Goal: Book appointment/travel/reservation

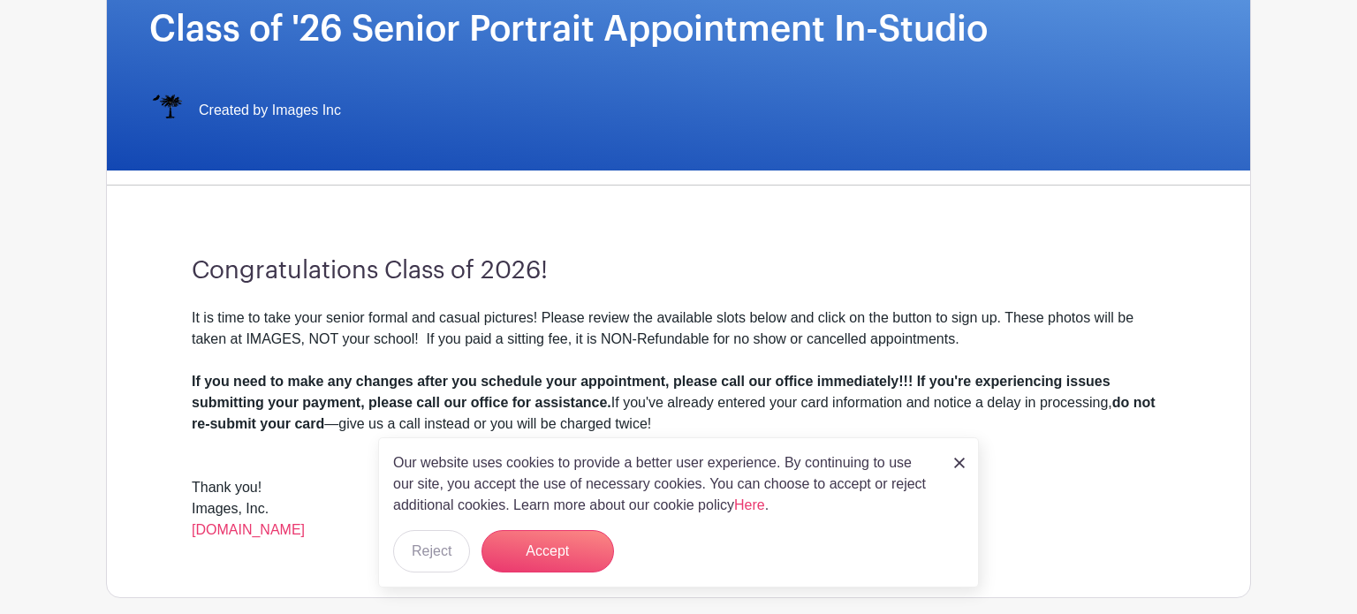
scroll to position [322, 0]
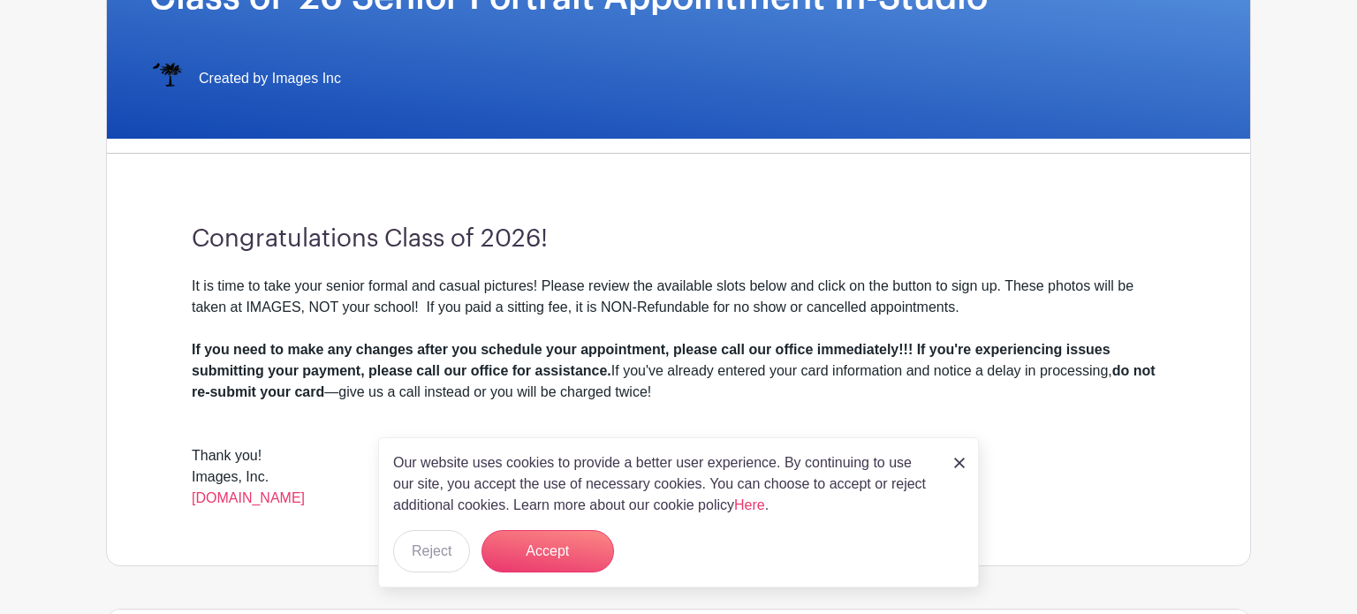
click at [958, 458] on img at bounding box center [959, 463] width 11 height 11
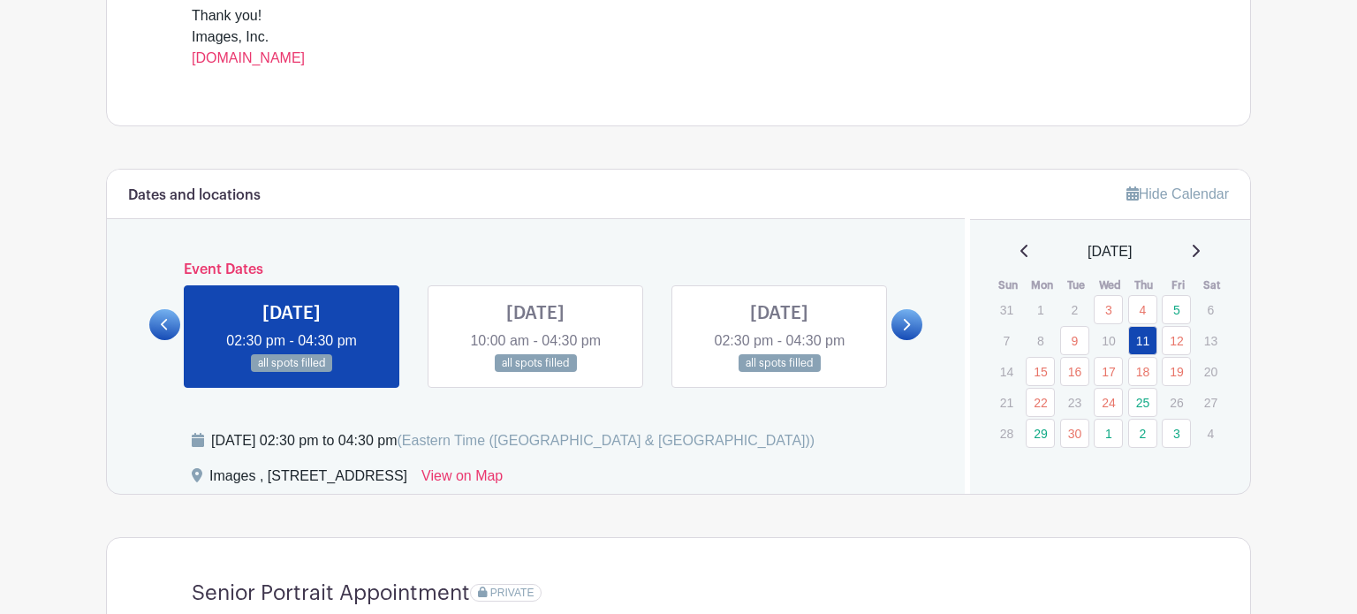
scroll to position [769, 0]
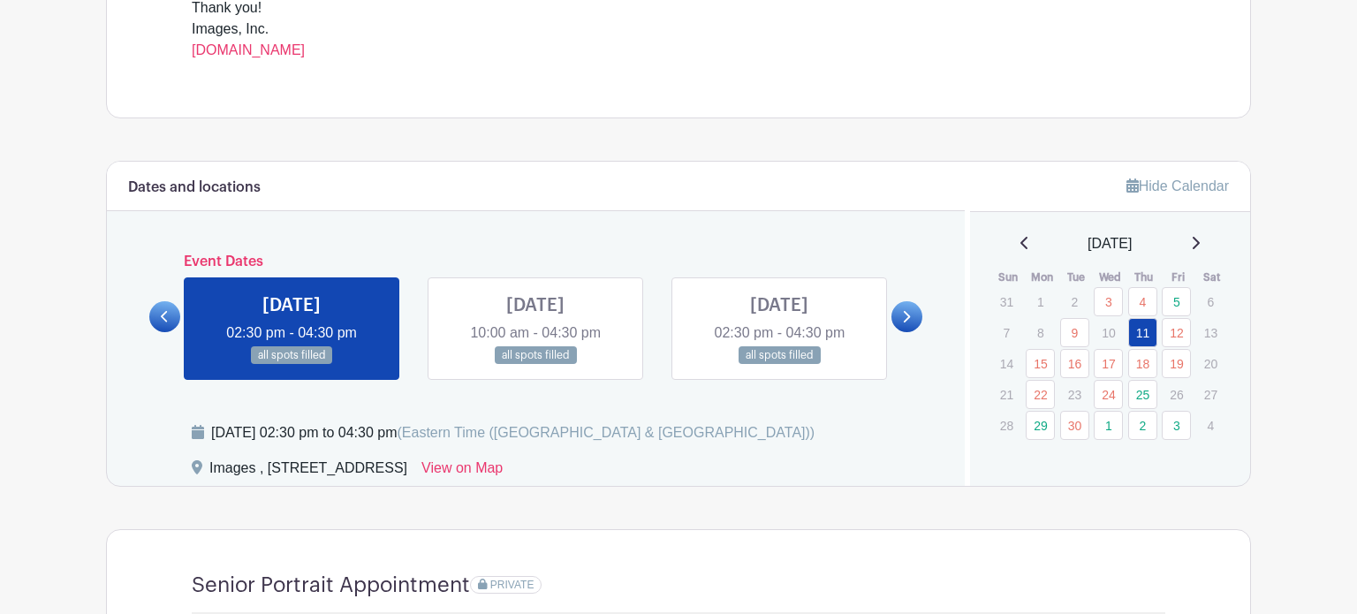
click at [909, 320] on icon at bounding box center [906, 316] width 8 height 13
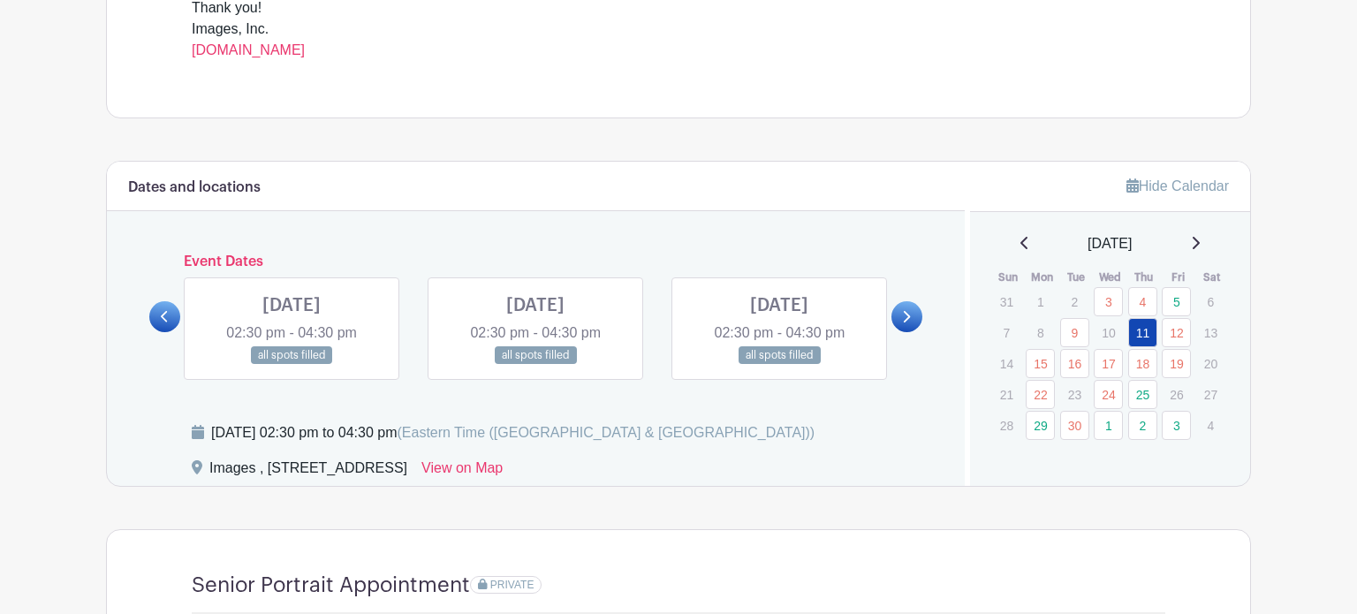
click at [906, 322] on link at bounding box center [906, 316] width 31 height 31
click at [292, 365] on link at bounding box center [292, 365] width 0 height 0
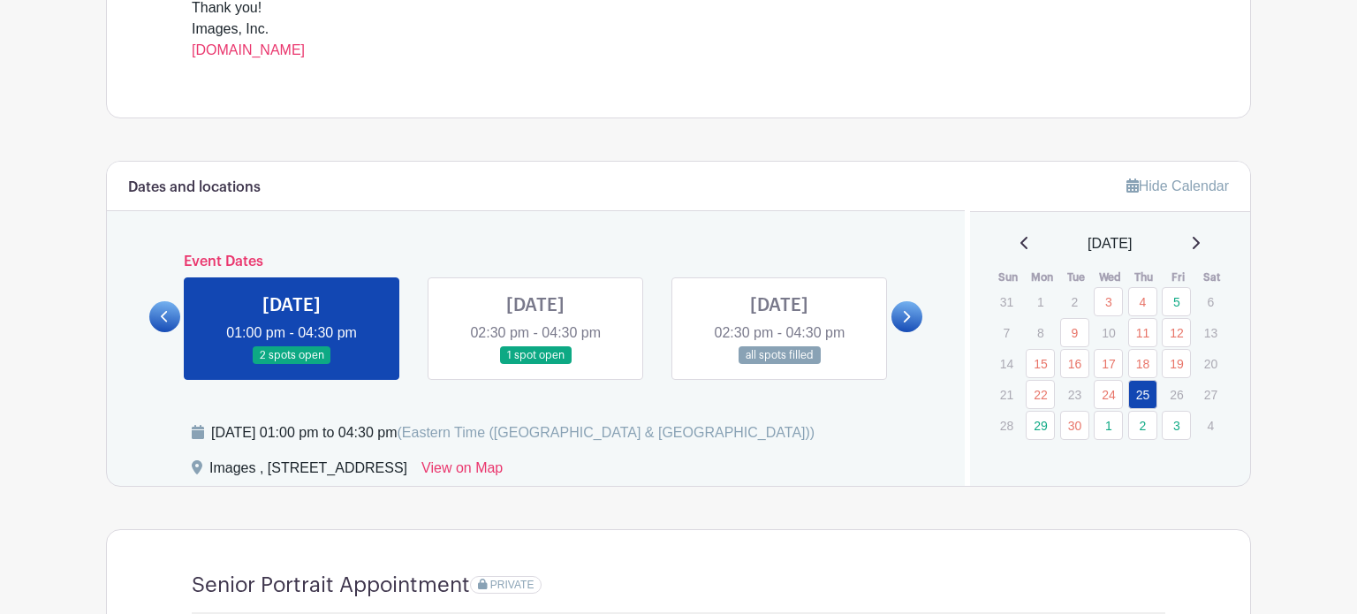
click at [292, 365] on link at bounding box center [292, 365] width 0 height 0
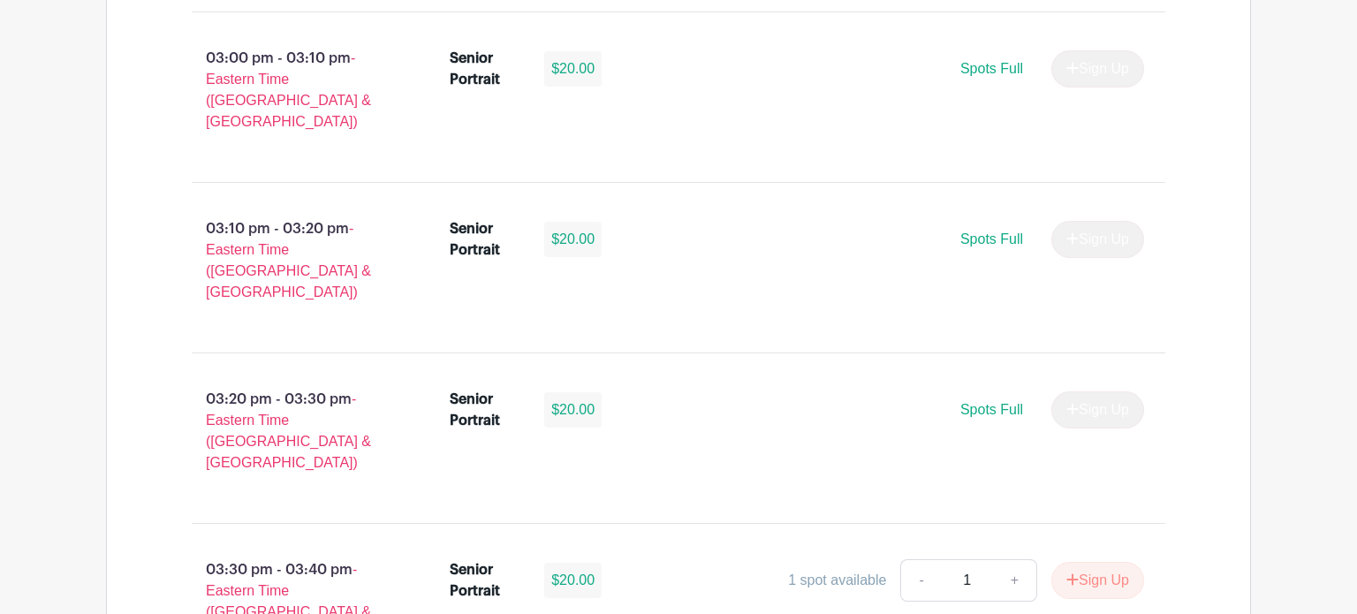
scroll to position [3411, 0]
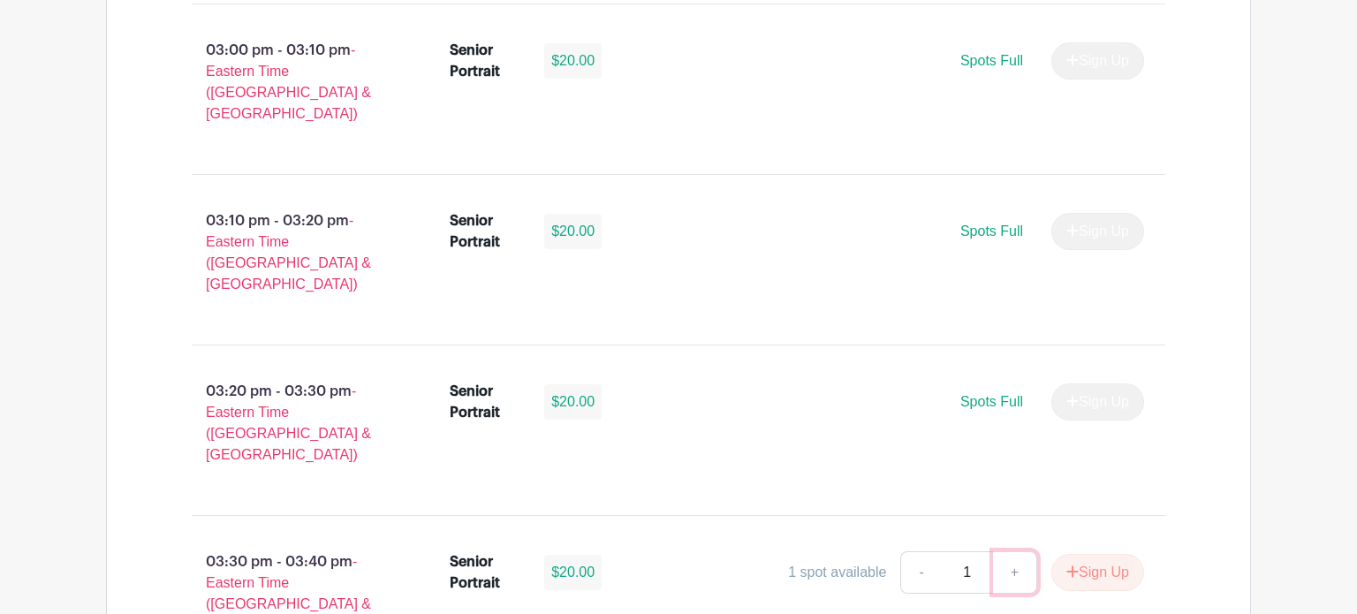
click at [1014, 551] on link "+" at bounding box center [1015, 572] width 44 height 42
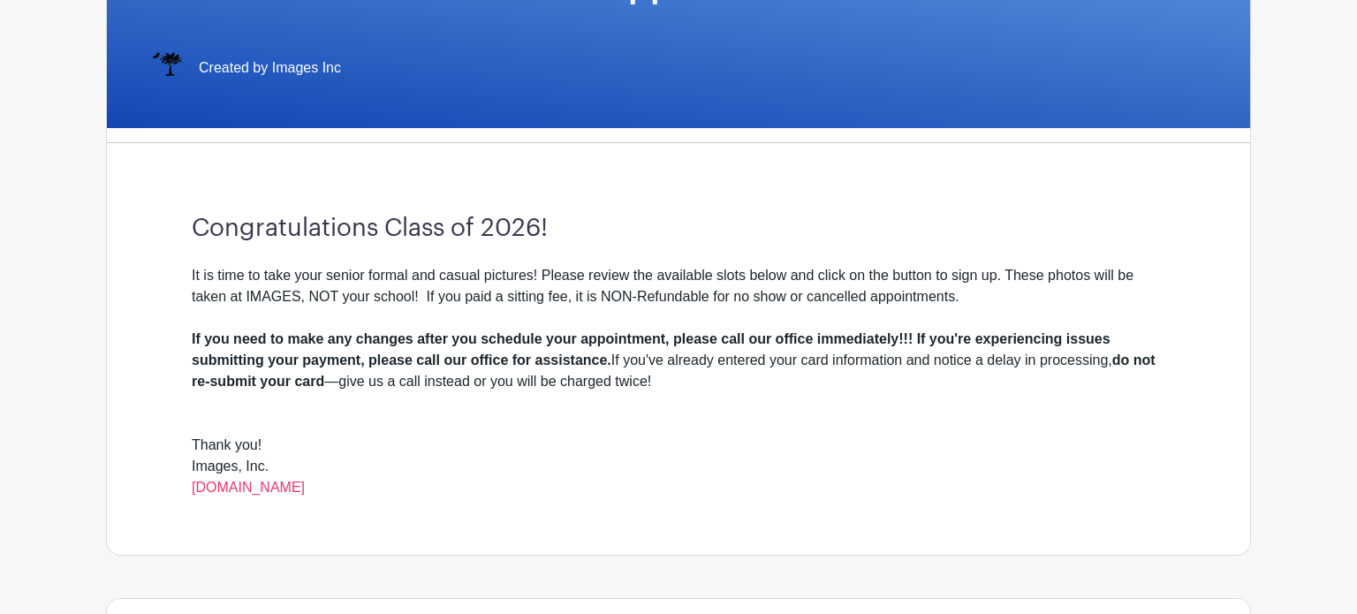
scroll to position [0, 0]
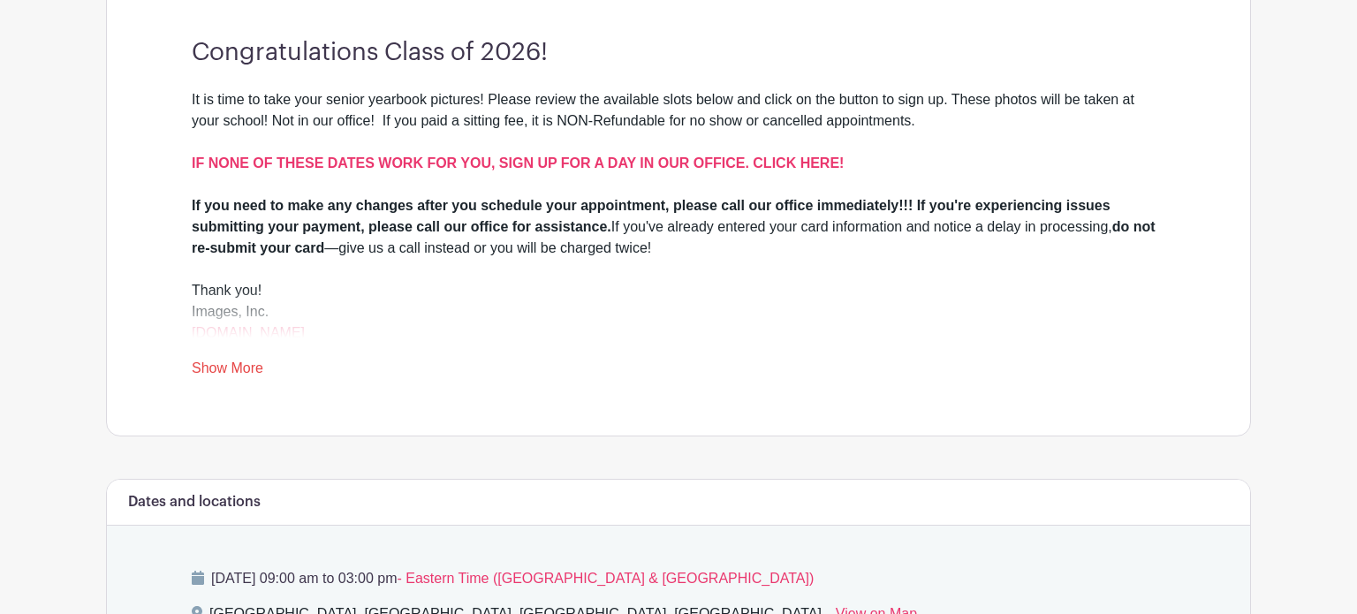
scroll to position [511, 0]
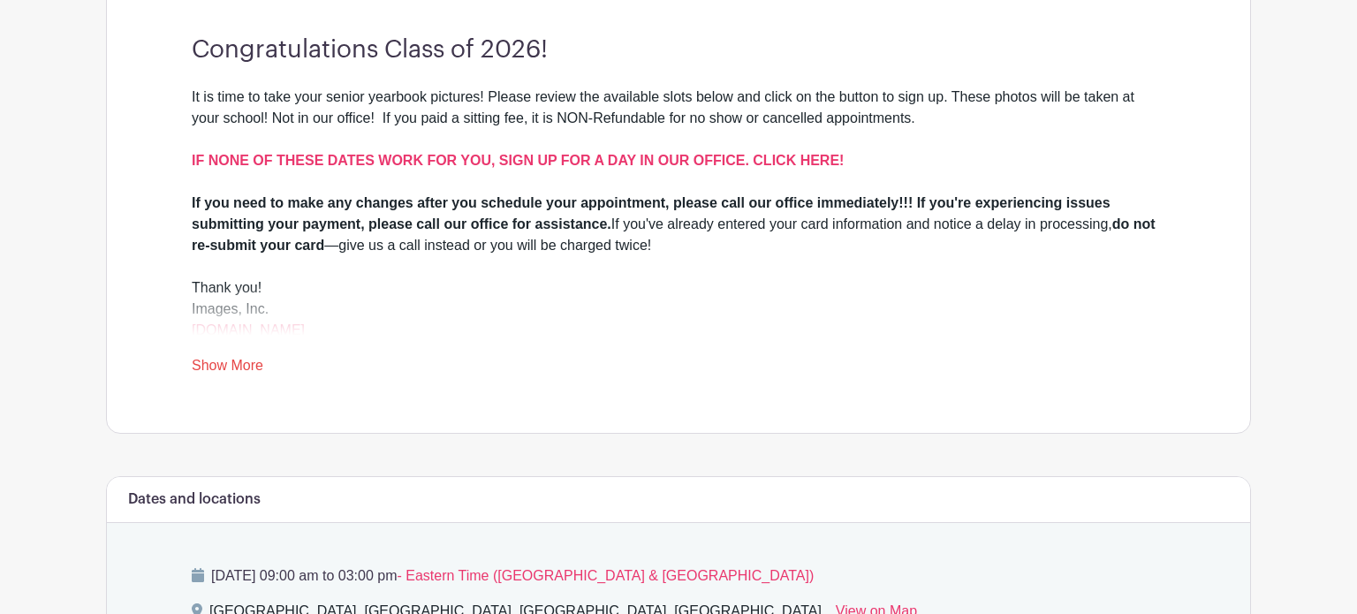
click at [210, 360] on link "Show More" at bounding box center [228, 369] width 72 height 22
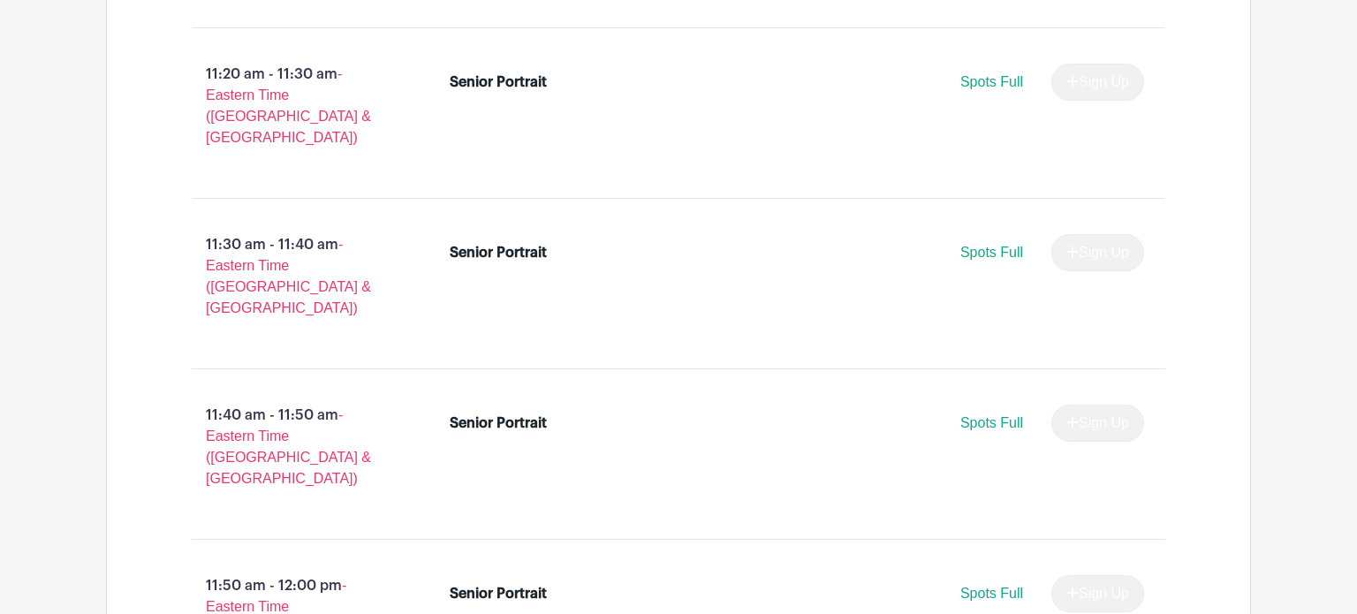
scroll to position [0, 0]
